Goal: Information Seeking & Learning: Learn about a topic

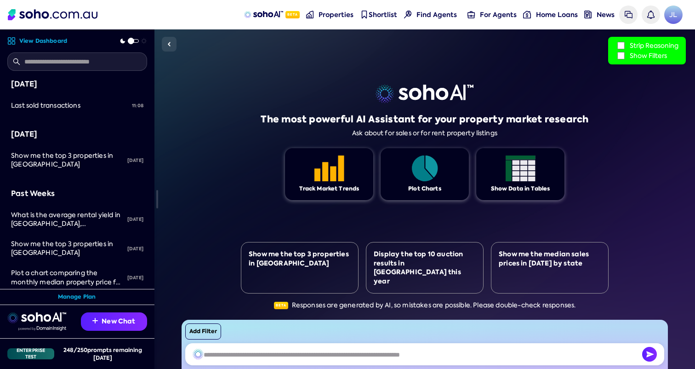
click at [198, 160] on div "The most powerful AI Assistant for your property market research Ask about for …" at bounding box center [424, 198] width 540 height 339
click at [97, 103] on div "Last sold transactions" at bounding box center [68, 105] width 114 height 9
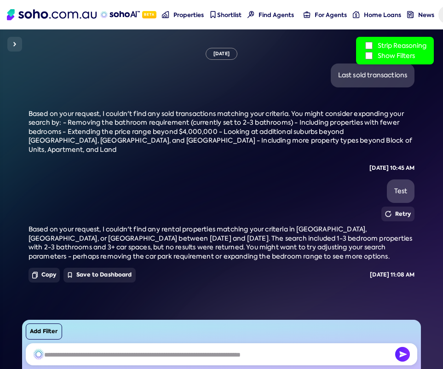
click at [14, 47] on img at bounding box center [14, 44] width 11 height 11
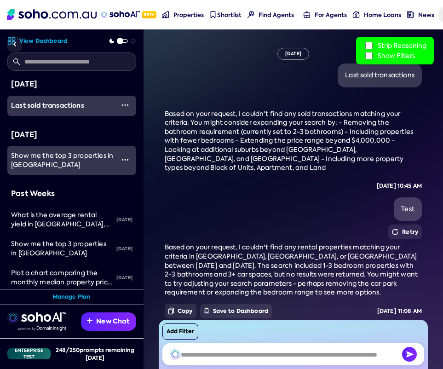
click at [74, 163] on div "Show me the top 3 properties in [GEOGRAPHIC_DATA]" at bounding box center [62, 160] width 103 height 18
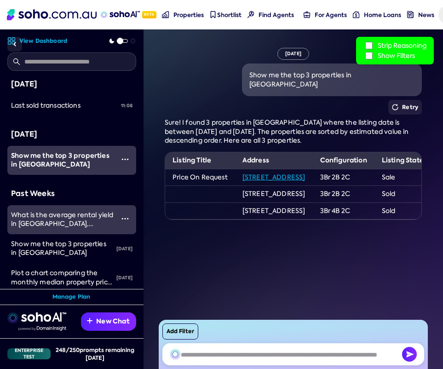
click at [80, 222] on span "What is the average rental yield in Surry Hills, NSW" at bounding box center [62, 223] width 102 height 26
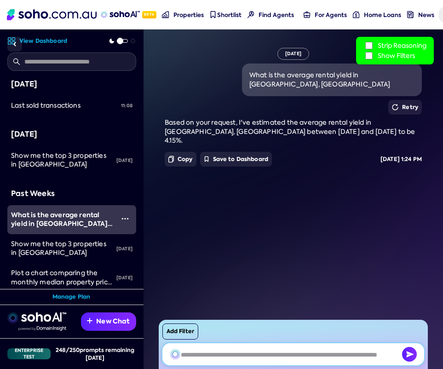
scroll to position [90, 0]
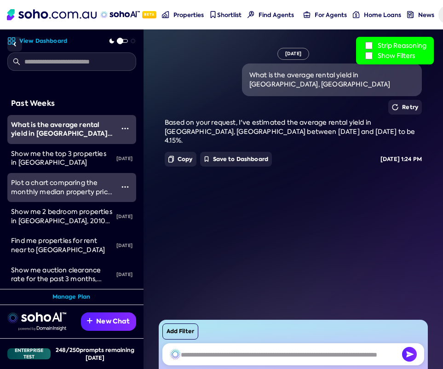
click at [90, 182] on span "Plot a chart comparing the monthly median property price for proeprties between…" at bounding box center [61, 204] width 101 height 53
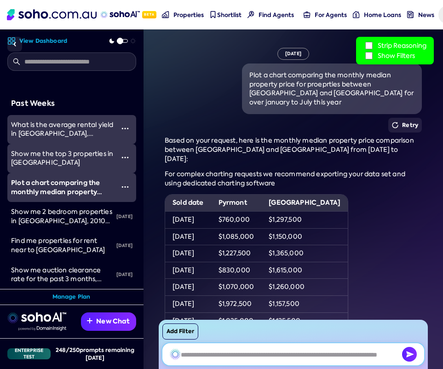
scroll to position [42, 0]
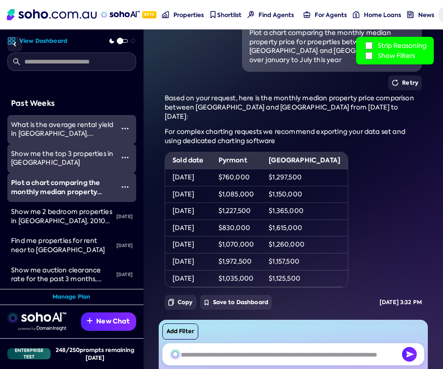
click at [86, 160] on div "Show me the top 3 properties in [GEOGRAPHIC_DATA]" at bounding box center [62, 158] width 103 height 18
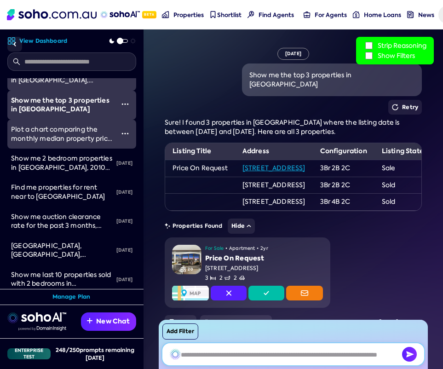
scroll to position [149, 0]
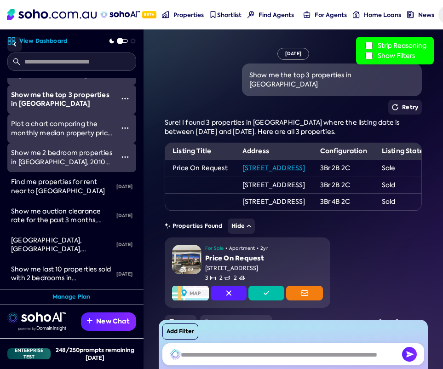
click at [79, 160] on span "Show me 2 bedroom properties in Surry Hills, 2010 and Paddington, 2000 between …" at bounding box center [61, 165] width 101 height 35
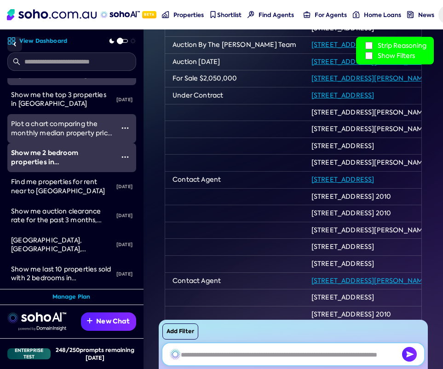
scroll to position [578, 0]
